Goal: Task Accomplishment & Management: Manage account settings

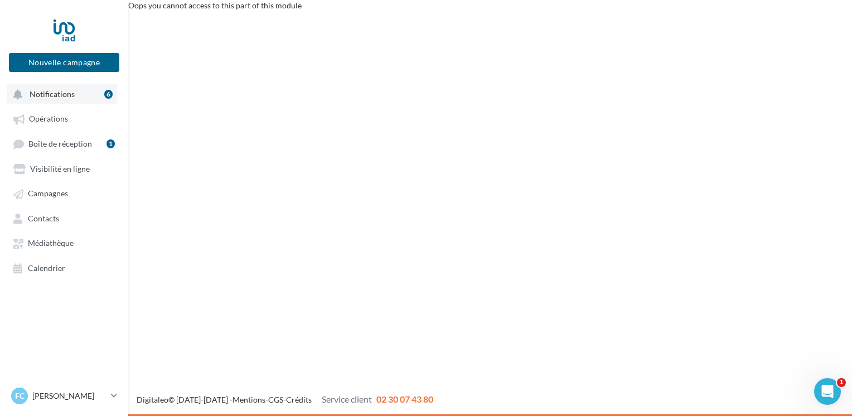
click at [65, 93] on span "Notifications" at bounding box center [52, 93] width 45 height 9
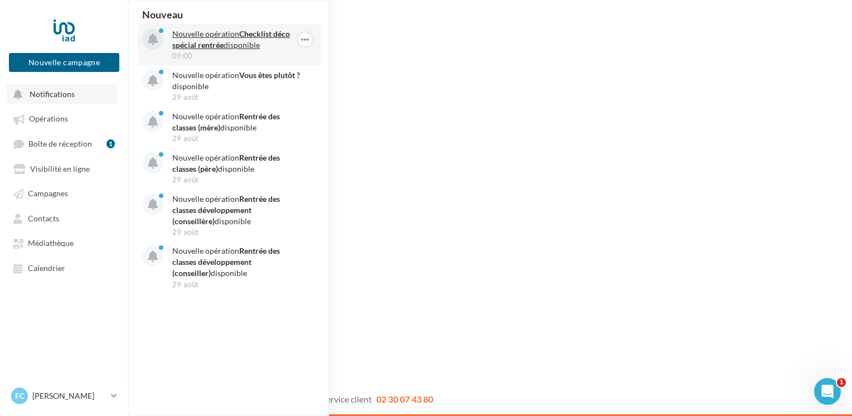
click at [235, 39] on p "Nouvelle opération Checklist déco spécial rentrée disponible" at bounding box center [236, 39] width 129 height 22
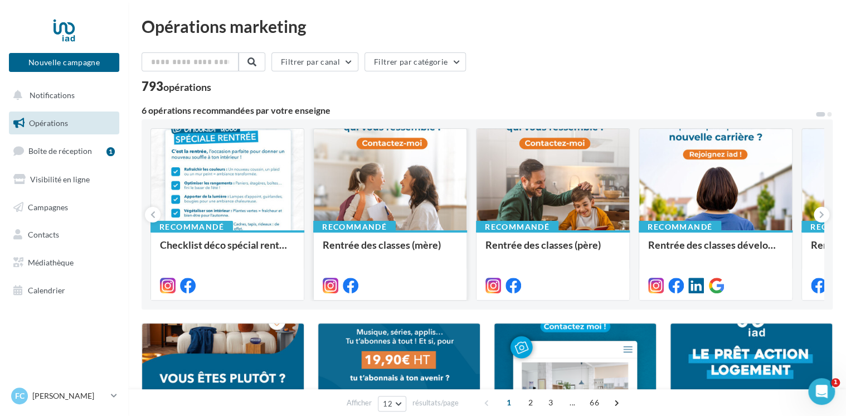
click at [394, 177] on div at bounding box center [390, 180] width 153 height 103
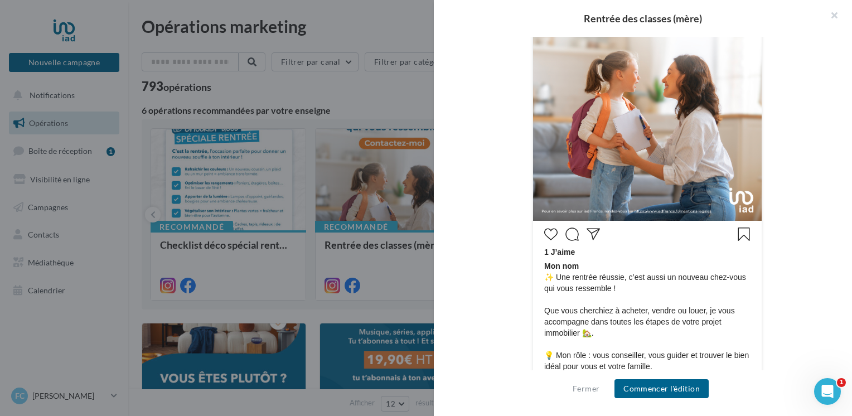
scroll to position [390, 0]
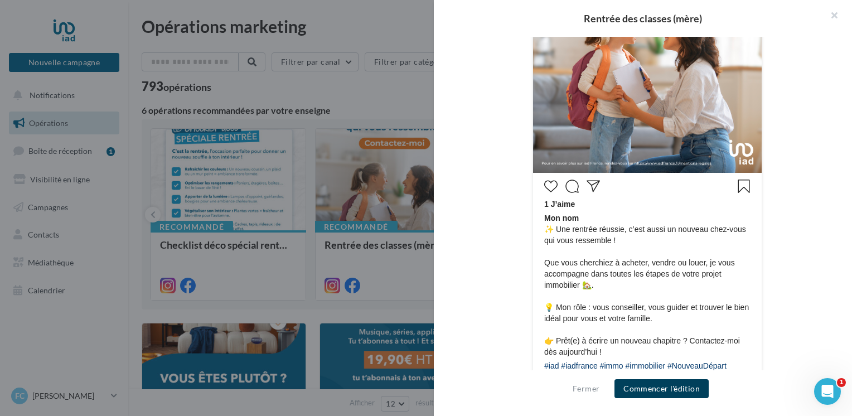
click at [673, 391] on button "Commencer l'édition" at bounding box center [661, 388] width 94 height 19
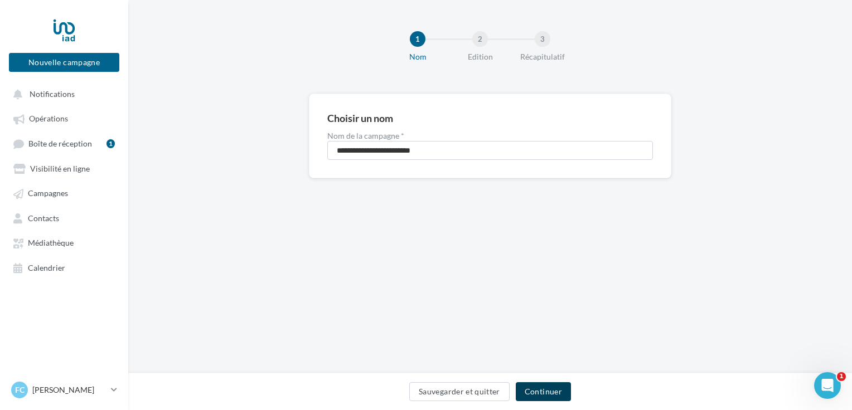
click at [550, 390] on button "Continuer" at bounding box center [543, 391] width 55 height 19
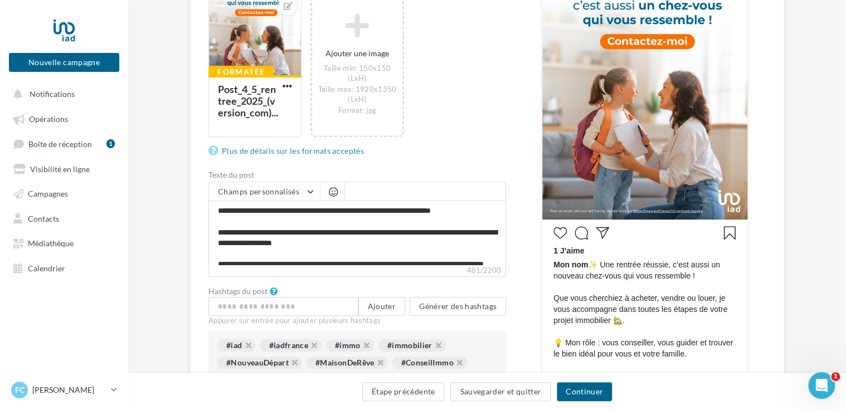
scroll to position [42, 0]
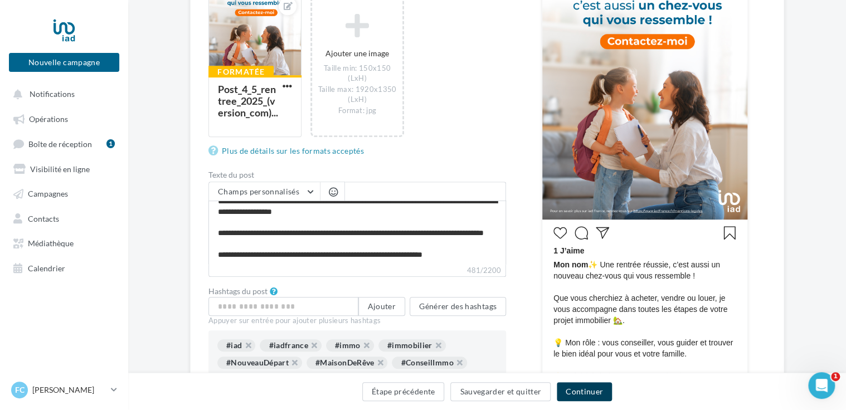
click at [593, 389] on button "Continuer" at bounding box center [584, 391] width 55 height 19
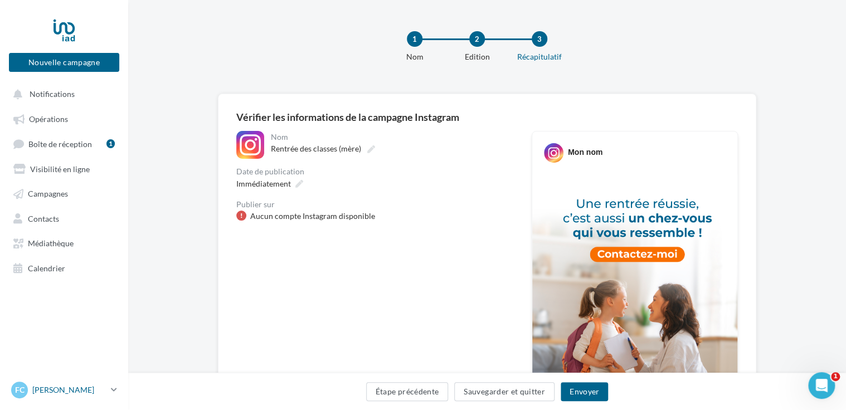
click at [62, 396] on p "[PERSON_NAME]" at bounding box center [69, 390] width 74 height 11
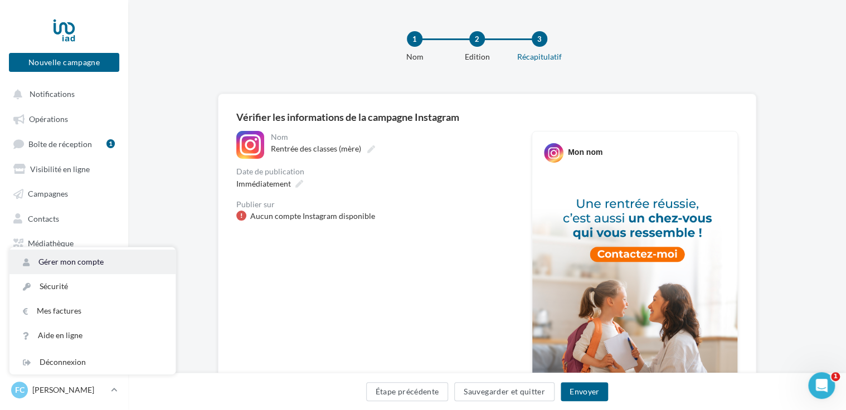
click at [83, 265] on link "Gérer mon compte" at bounding box center [92, 262] width 166 height 25
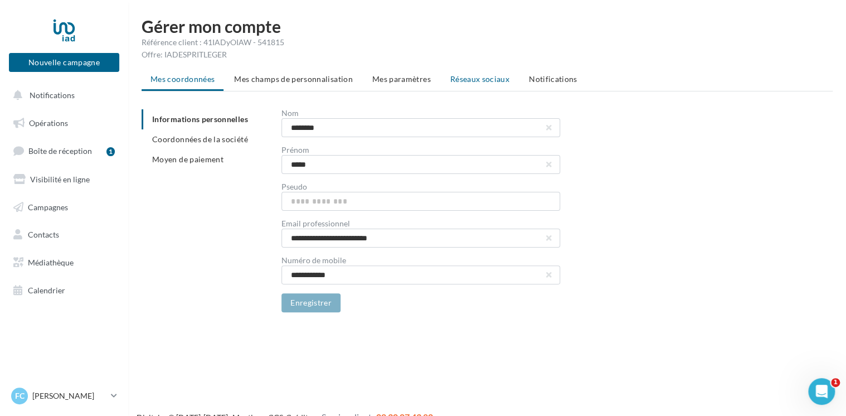
click at [480, 79] on span "Réseaux sociaux" at bounding box center [479, 78] width 59 height 9
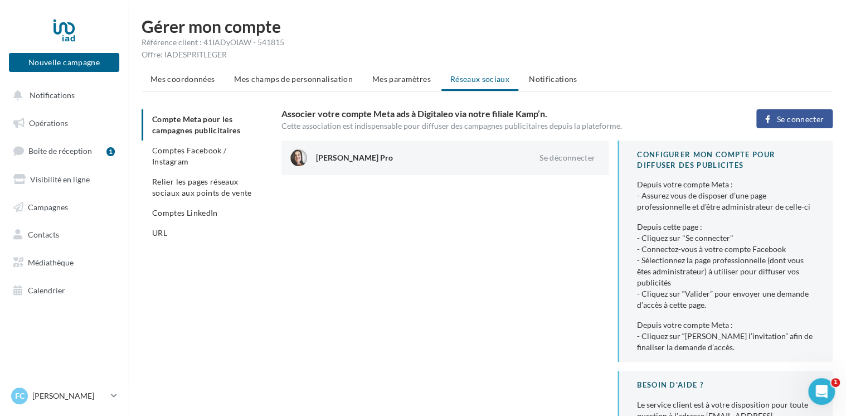
click at [794, 115] on span "Se connecter" at bounding box center [800, 119] width 47 height 9
click at [215, 148] on span "Comptes Facebook / Instagram" at bounding box center [189, 155] width 74 height 21
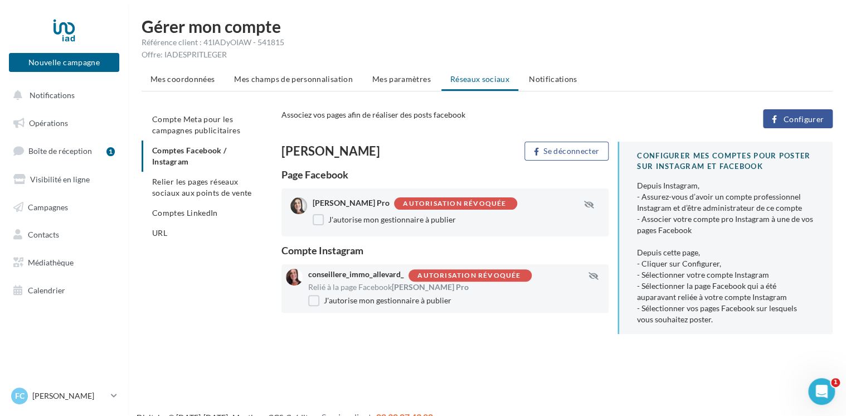
click at [476, 275] on div "Autorisation révoquée" at bounding box center [468, 275] width 103 height 7
click at [795, 119] on span "Configurer" at bounding box center [803, 119] width 41 height 9
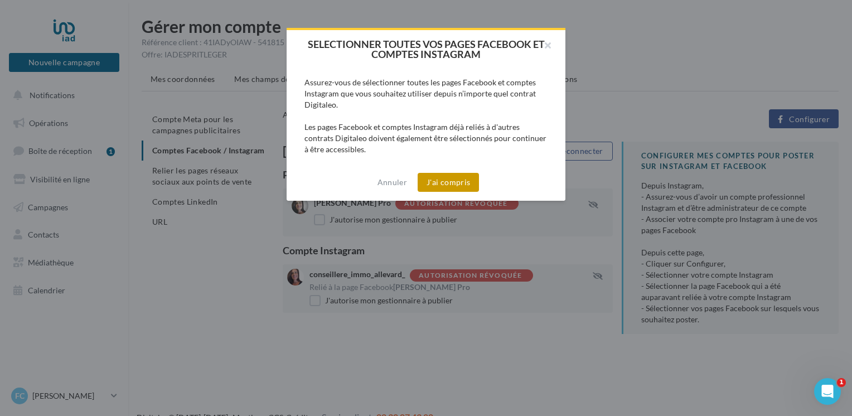
click at [455, 183] on button "J'ai compris" at bounding box center [447, 182] width 61 height 19
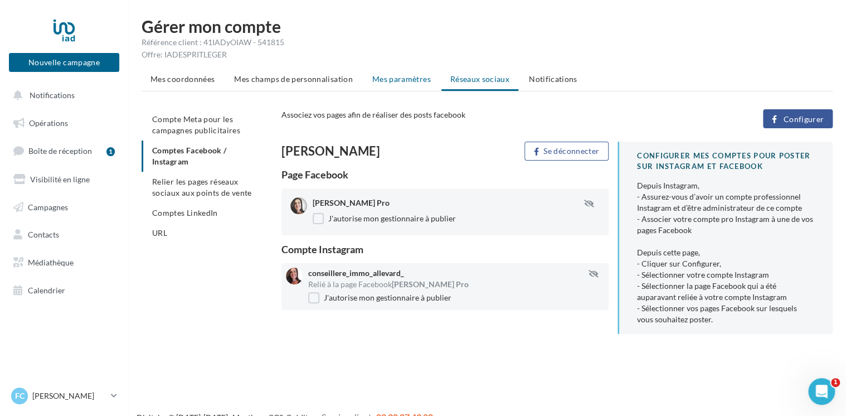
click at [393, 78] on span "Mes paramètres" at bounding box center [401, 78] width 59 height 9
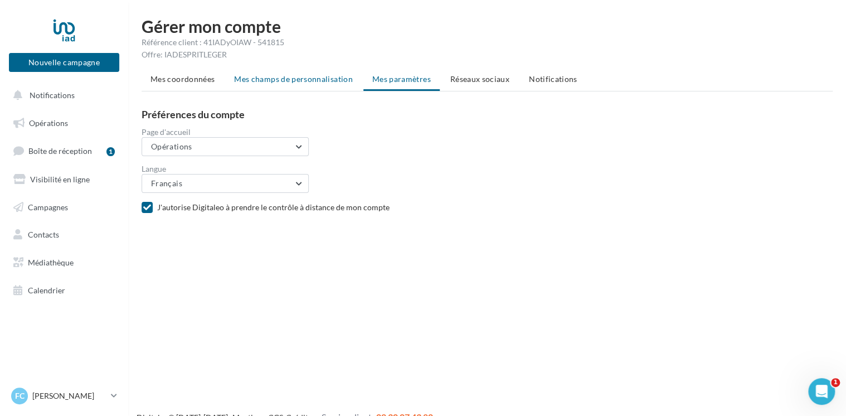
click at [308, 79] on span "Mes champs de personnalisation" at bounding box center [293, 78] width 119 height 9
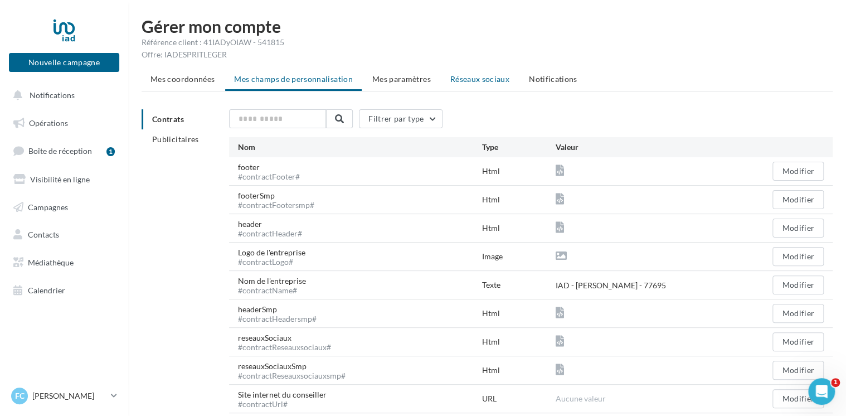
click at [491, 79] on span "Réseaux sociaux" at bounding box center [479, 78] width 59 height 9
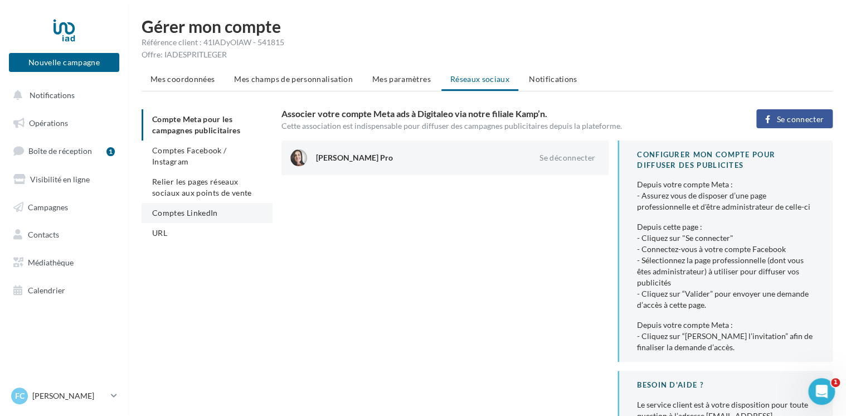
click at [209, 208] on span "Comptes LinkedIn" at bounding box center [185, 212] width 66 height 9
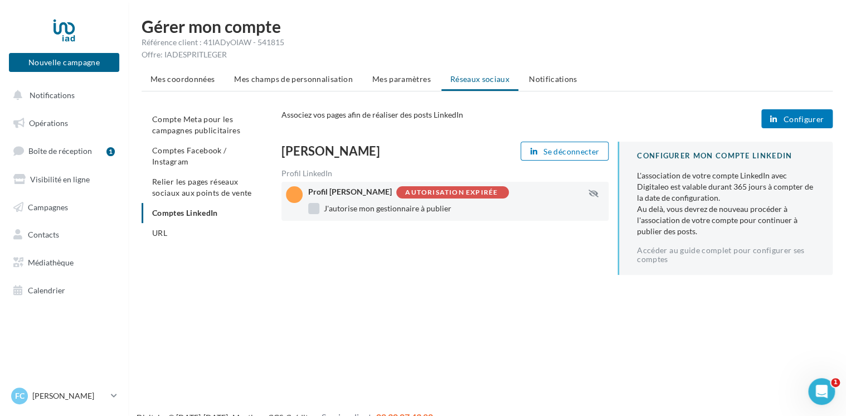
click at [424, 210] on label "J'autorise mon gestionnaire à publier" at bounding box center [379, 208] width 143 height 11
click at [565, 153] on span "Se déconnecter" at bounding box center [571, 151] width 56 height 9
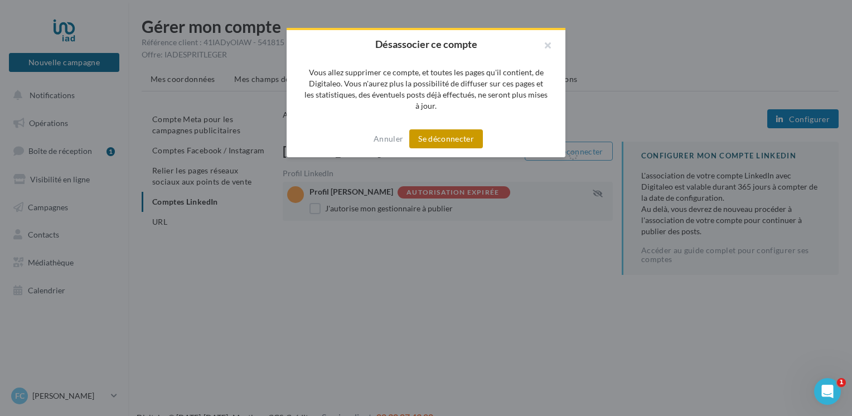
click at [455, 143] on button "Se déconnecter" at bounding box center [446, 138] width 74 height 19
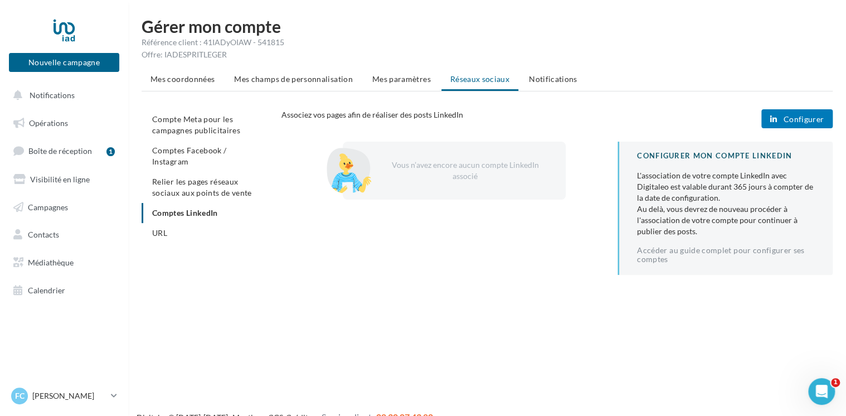
click at [193, 199] on ul "Compte Meta pour les campagnes publicitaires Comptes Facebook / Instagram Relie…" at bounding box center [207, 176] width 131 height 134
click at [803, 123] on span "Configurer" at bounding box center [803, 119] width 41 height 9
